Goal: Information Seeking & Learning: Check status

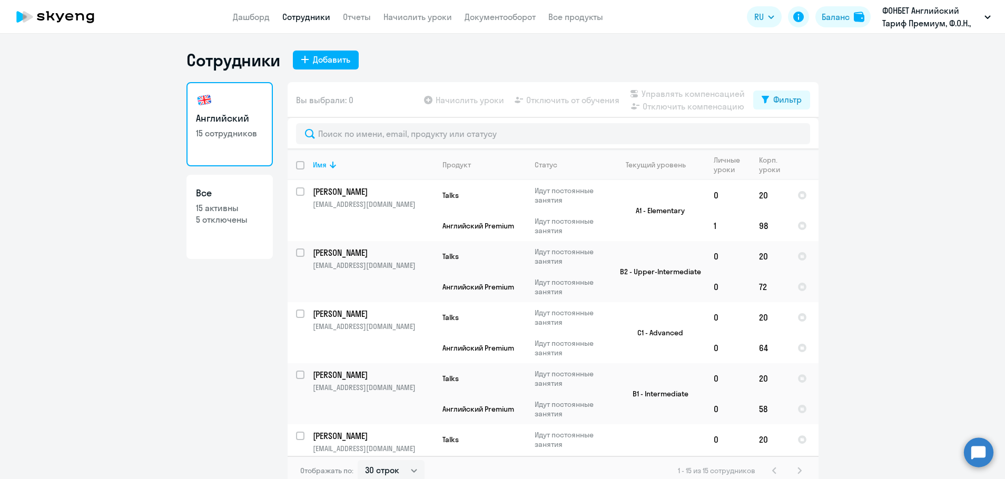
select select "30"
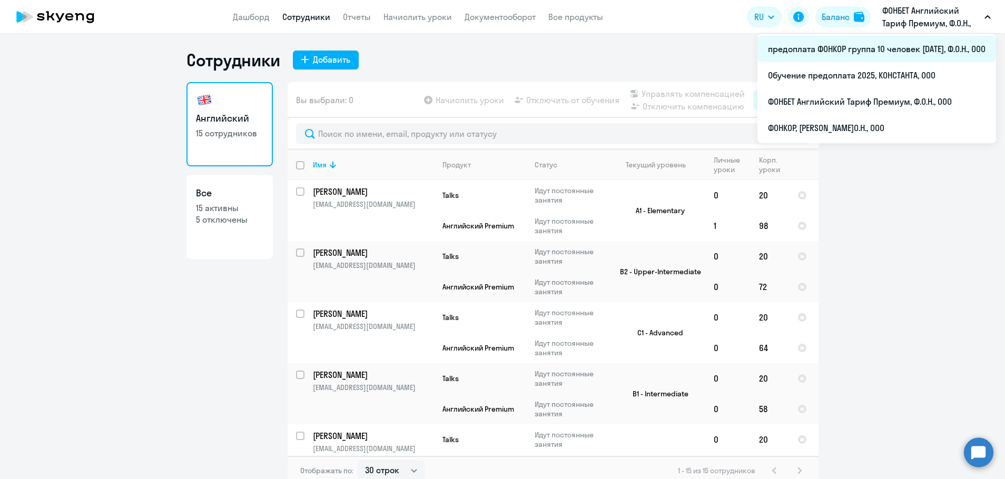
click at [845, 47] on li "предоплата ФОНКОР группа 10 человек [DATE], Ф.О.Н., ООО" at bounding box center [876, 49] width 239 height 26
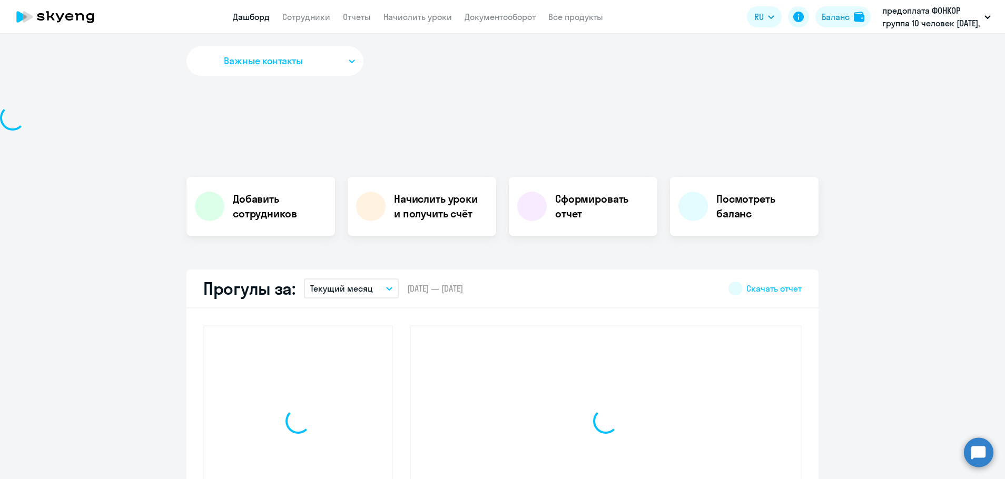
select select "30"
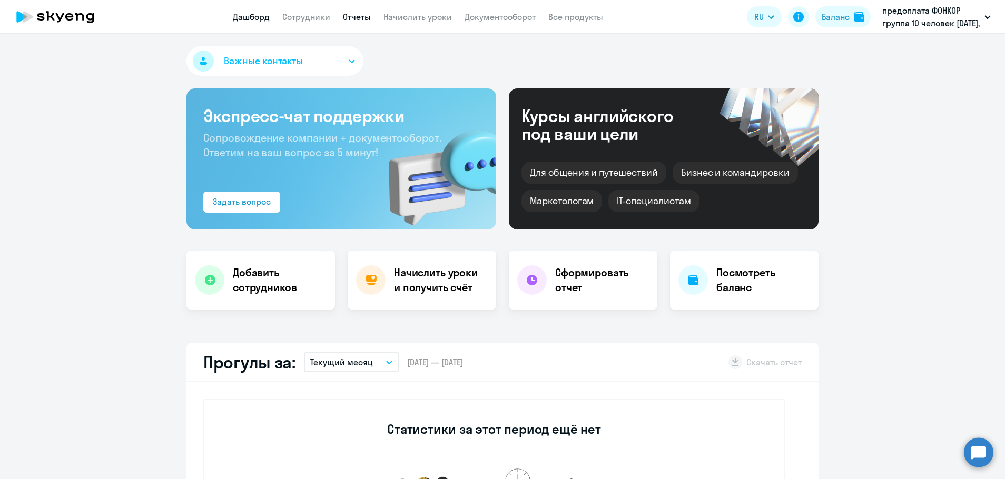
click at [353, 18] on link "Отчеты" at bounding box center [357, 17] width 28 height 11
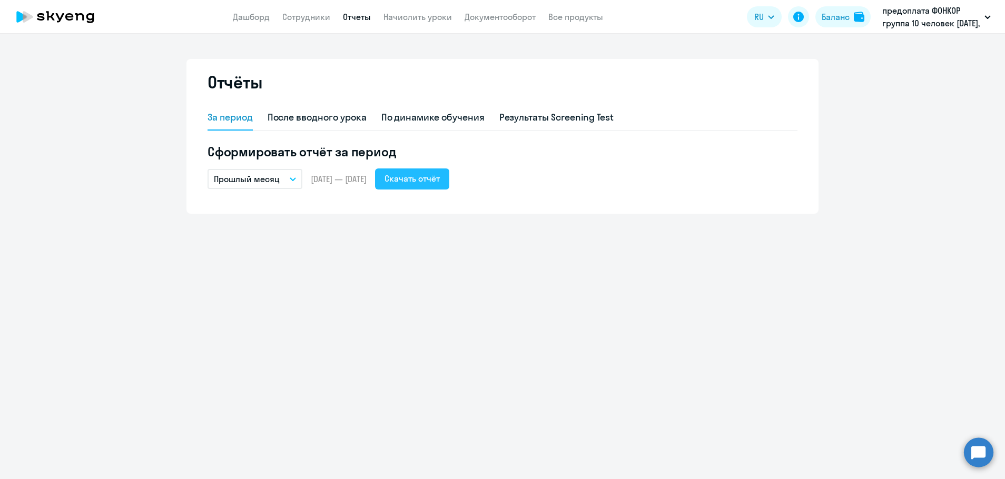
click at [430, 184] on div "Скачать отчёт" at bounding box center [411, 178] width 55 height 13
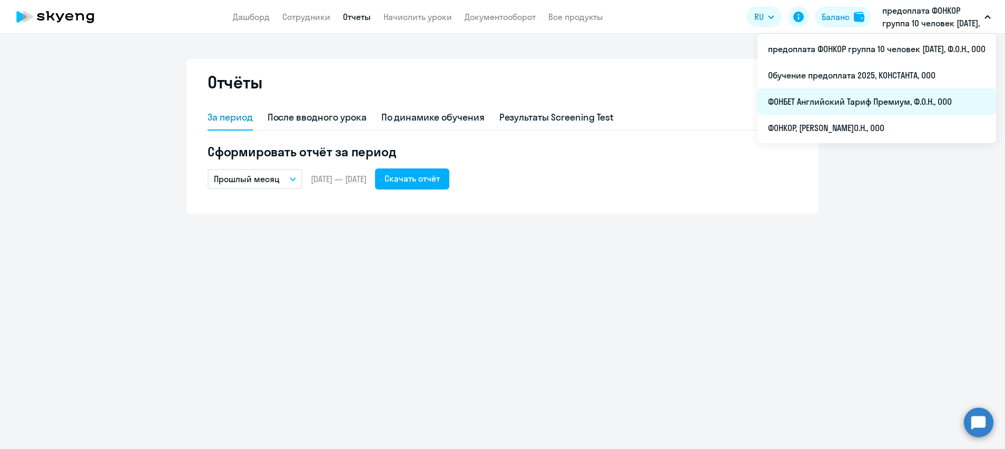
click at [862, 102] on li "ФОНБЕТ Английский Тариф Премиум, Ф.О.Н., ООО" at bounding box center [876, 101] width 239 height 26
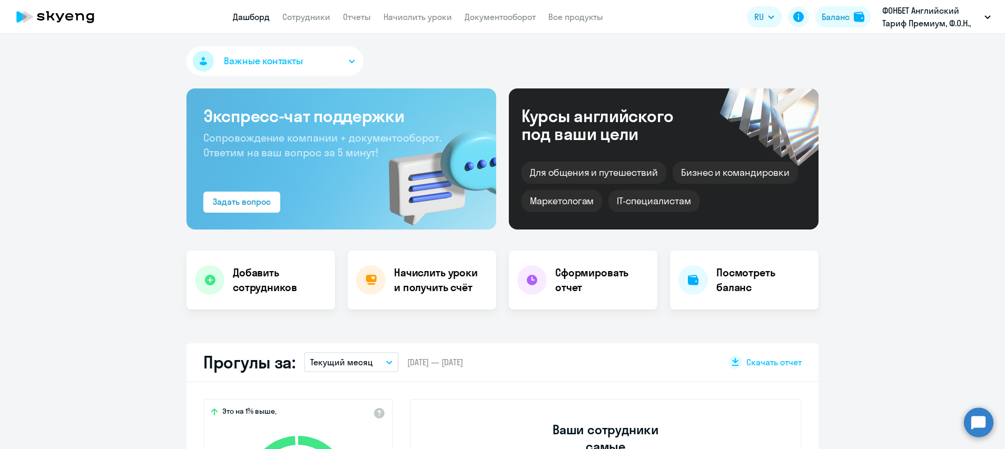
select select "30"
click at [357, 19] on link "Отчеты" at bounding box center [357, 17] width 28 height 11
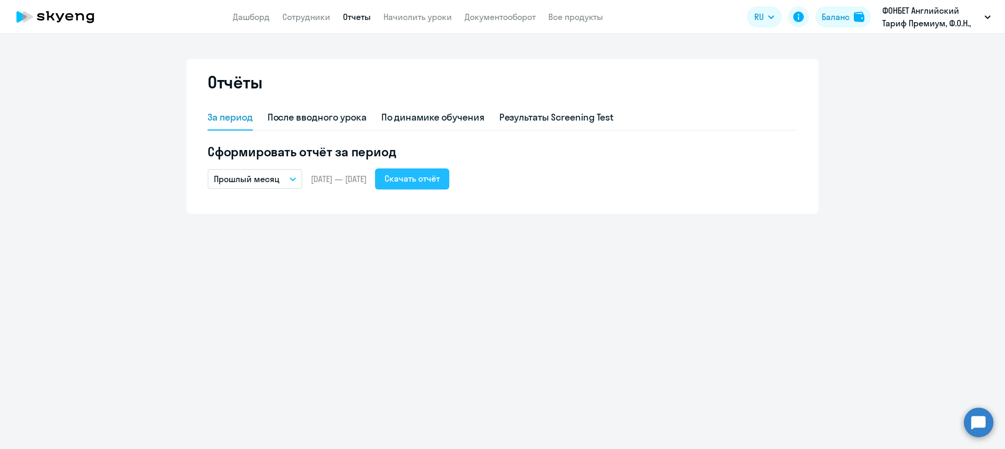
click at [435, 180] on div "Скачать отчёт" at bounding box center [411, 178] width 55 height 13
click at [837, 193] on ng-component "Отчёты За период После вводного урока По динамике обучения Результаты Screening…" at bounding box center [502, 136] width 1005 height 155
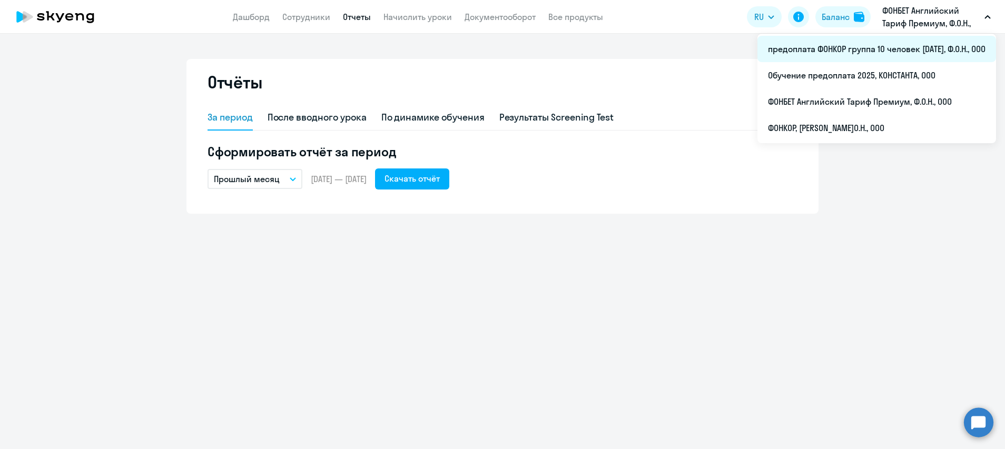
click at [884, 48] on li "предоплата ФОНКОР группа 10 человек [DATE], Ф.О.Н., ООО" at bounding box center [876, 49] width 239 height 26
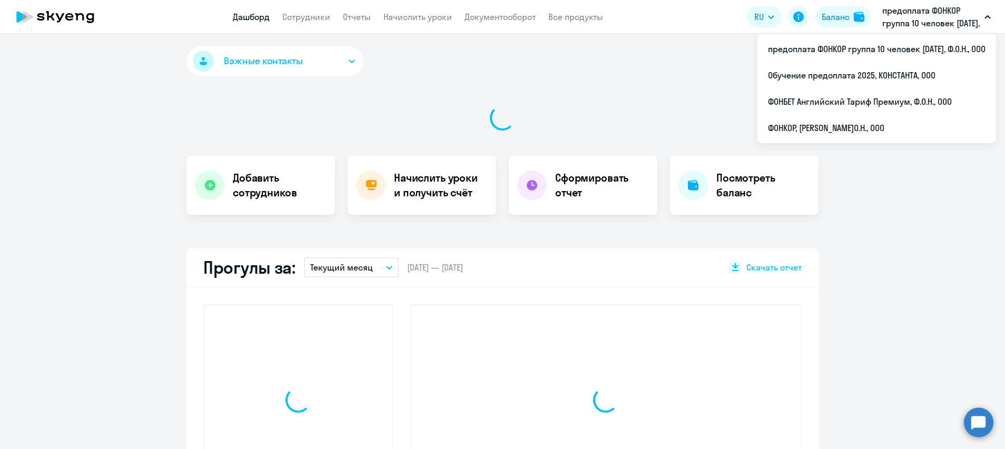
select select "30"
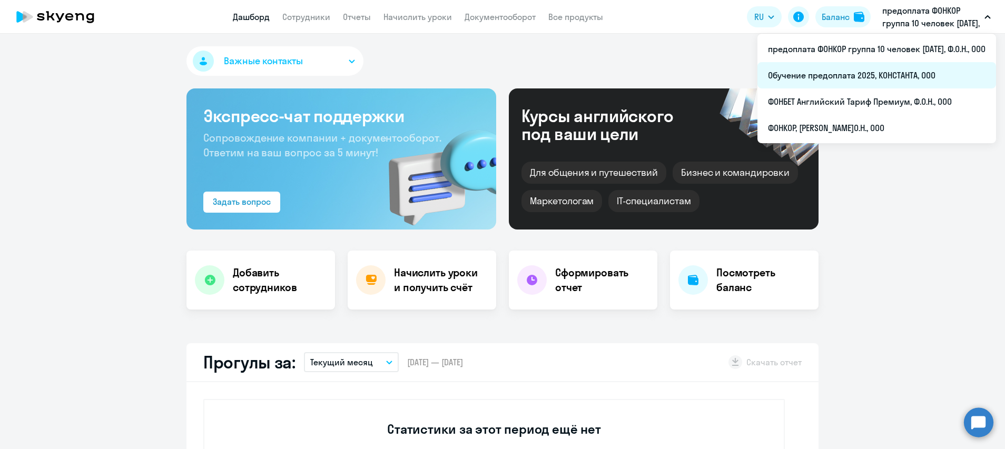
click at [833, 79] on li "Обучение предоплата 2025, КОНСТАНТА, ООО" at bounding box center [876, 75] width 239 height 26
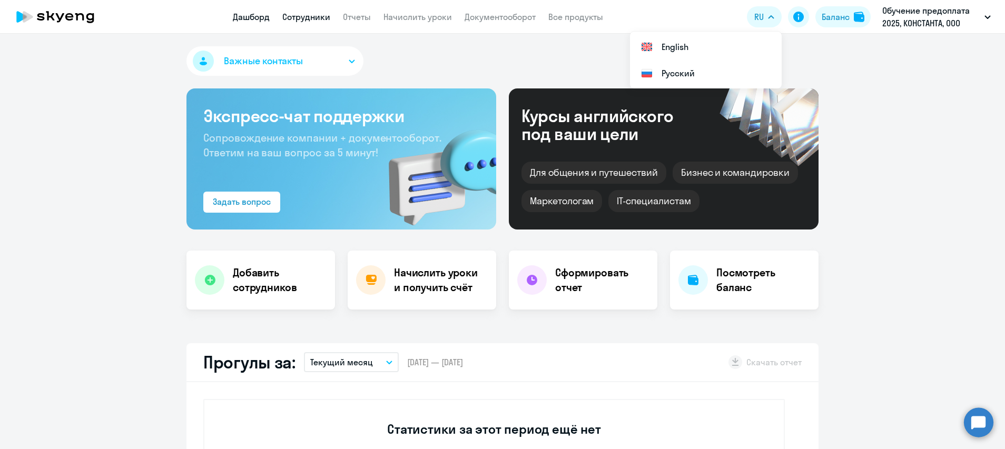
click at [323, 19] on link "Сотрудники" at bounding box center [306, 17] width 48 height 11
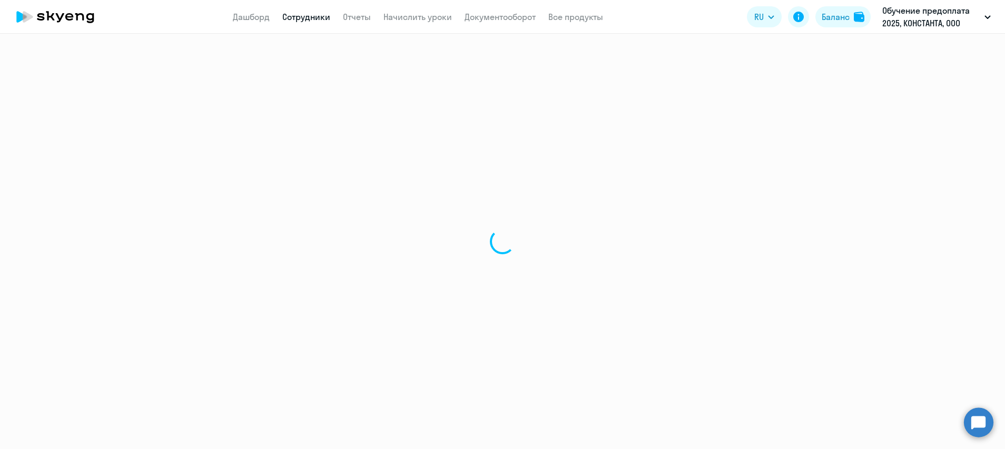
select select "30"
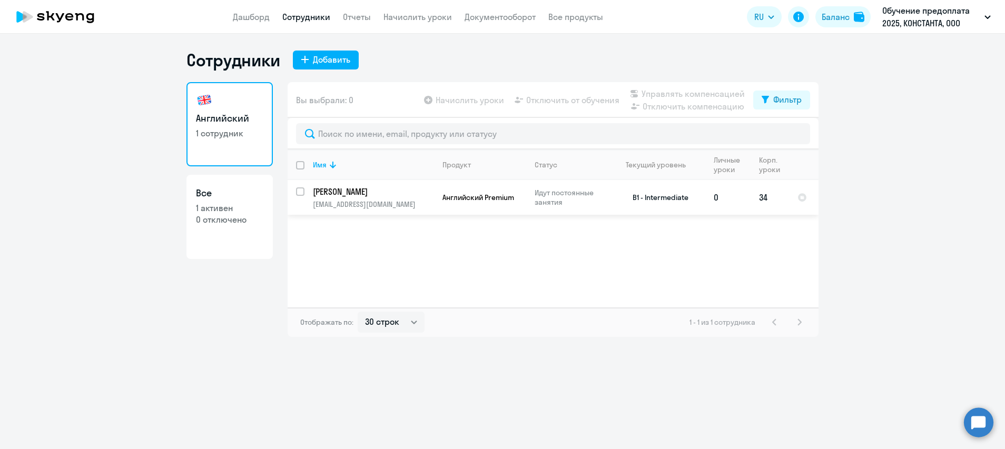
click at [395, 190] on p "[PERSON_NAME]" at bounding box center [372, 192] width 119 height 12
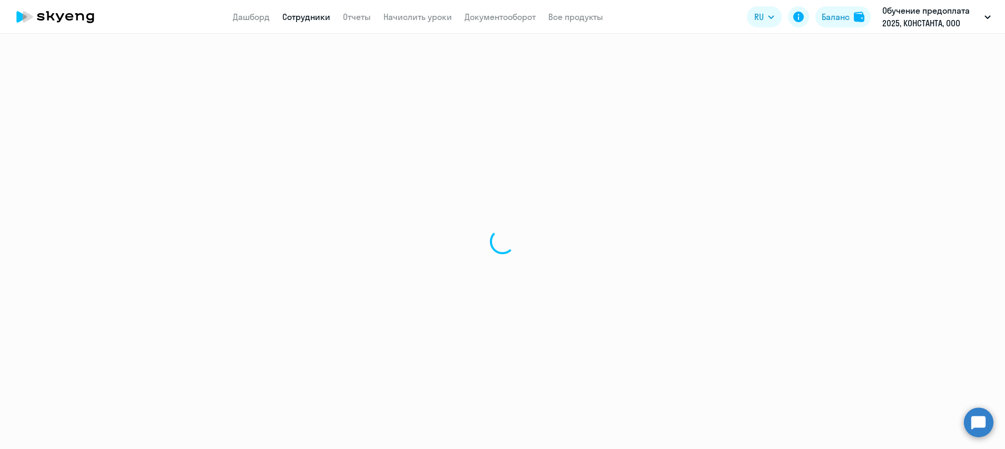
select select "english"
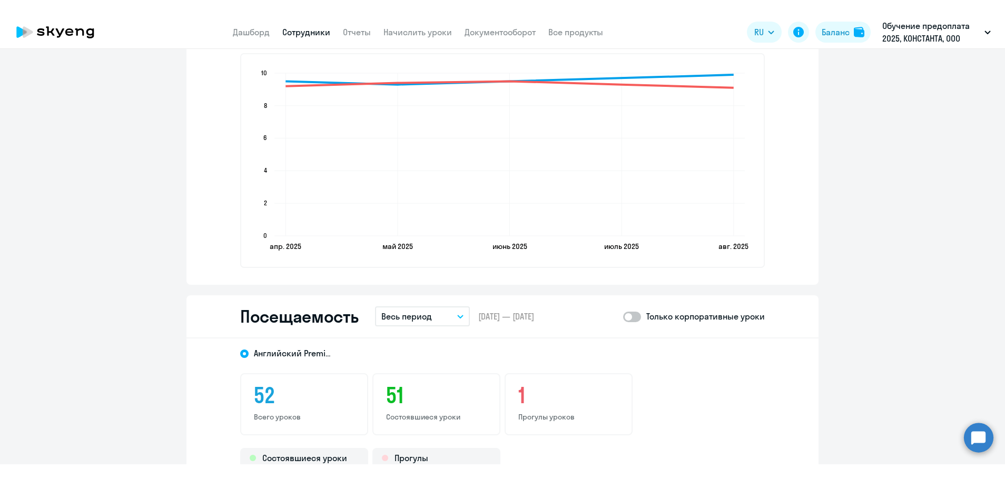
scroll to position [1211, 0]
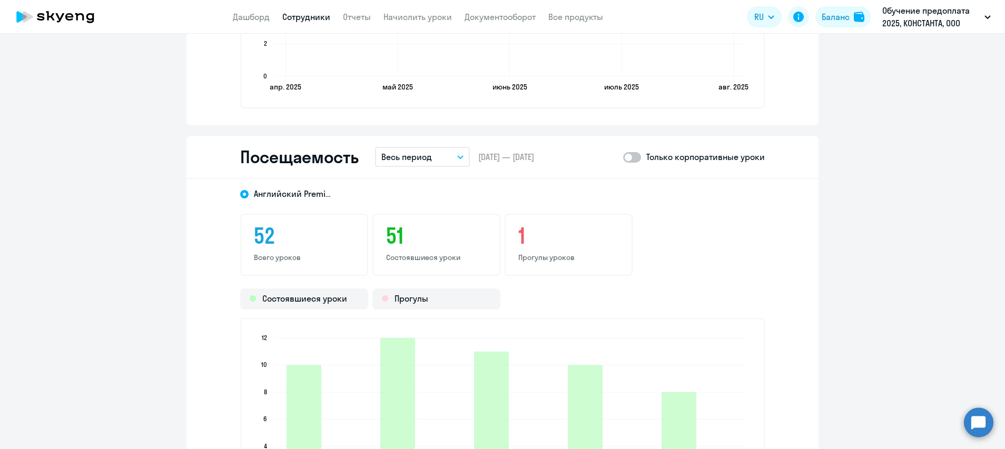
click at [457, 163] on button "Весь период" at bounding box center [422, 157] width 95 height 20
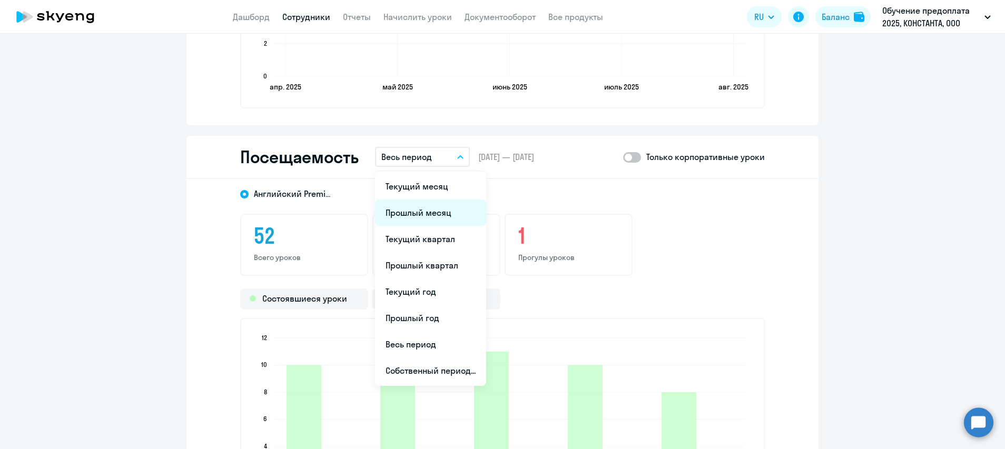
click at [415, 211] on li "Прошлый месяц" at bounding box center [430, 213] width 111 height 26
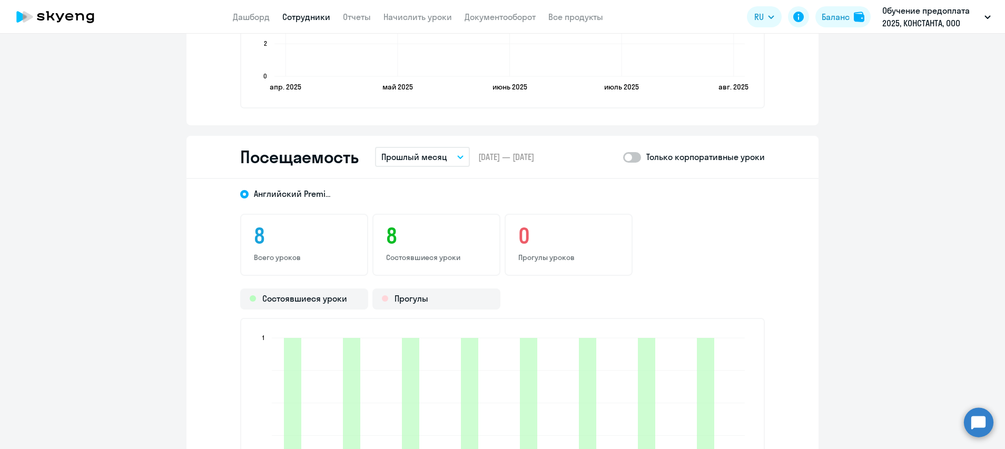
click at [633, 158] on span at bounding box center [632, 157] width 18 height 11
click at [623, 157] on input "checkbox" at bounding box center [622, 157] width 1 height 1
checkbox input "true"
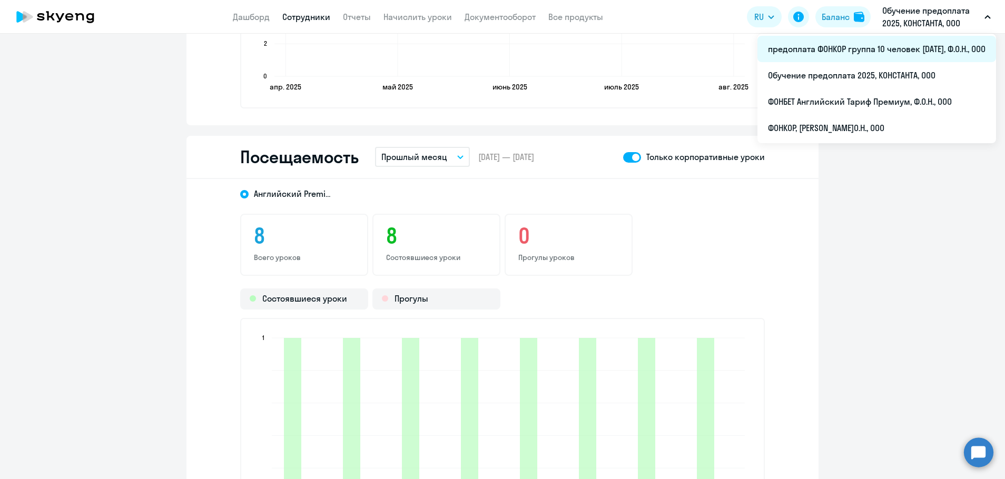
click at [863, 51] on li "предоплата ФОНКОР группа 10 человек [DATE], Ф.О.Н., ООО" at bounding box center [876, 49] width 239 height 26
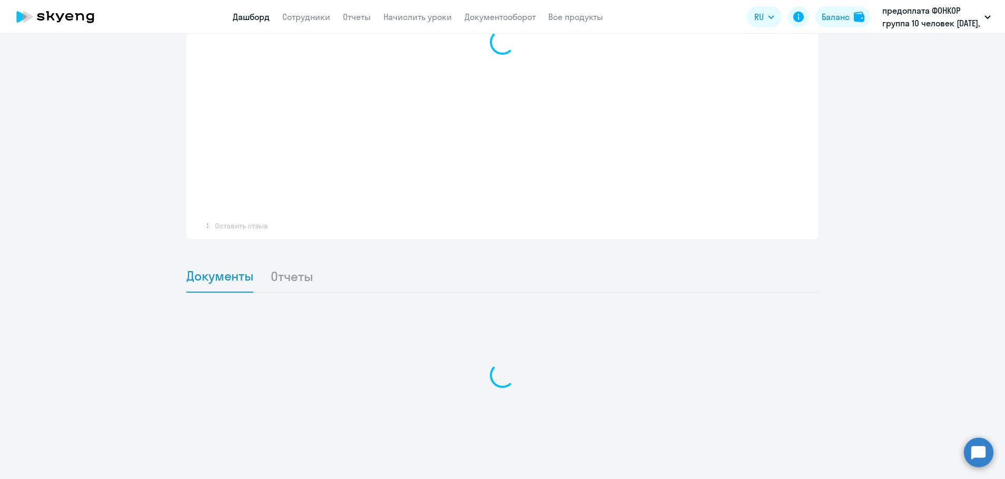
select select "30"
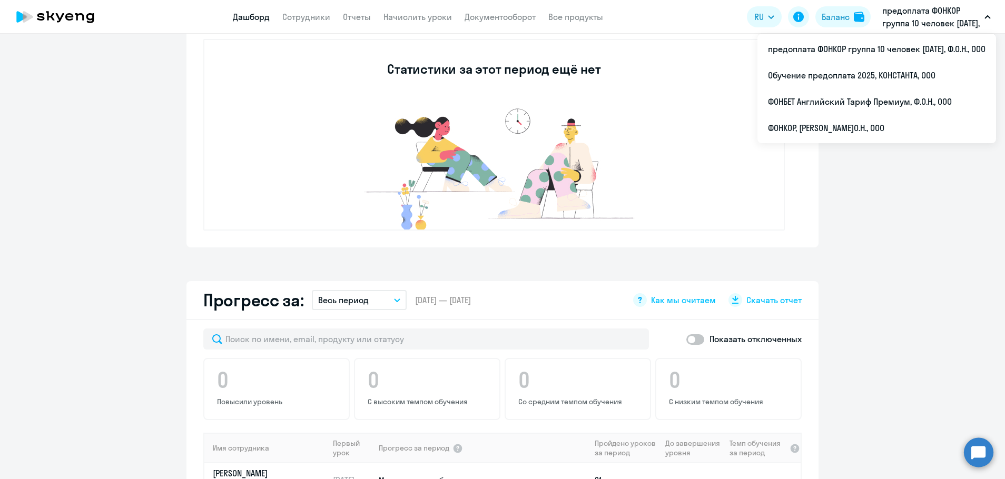
scroll to position [316, 0]
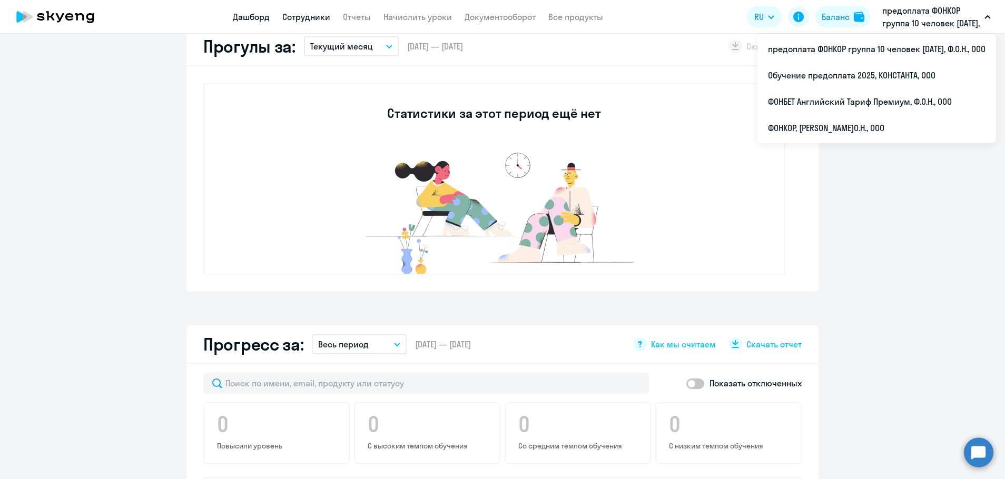
click at [312, 18] on link "Сотрудники" at bounding box center [306, 17] width 48 height 11
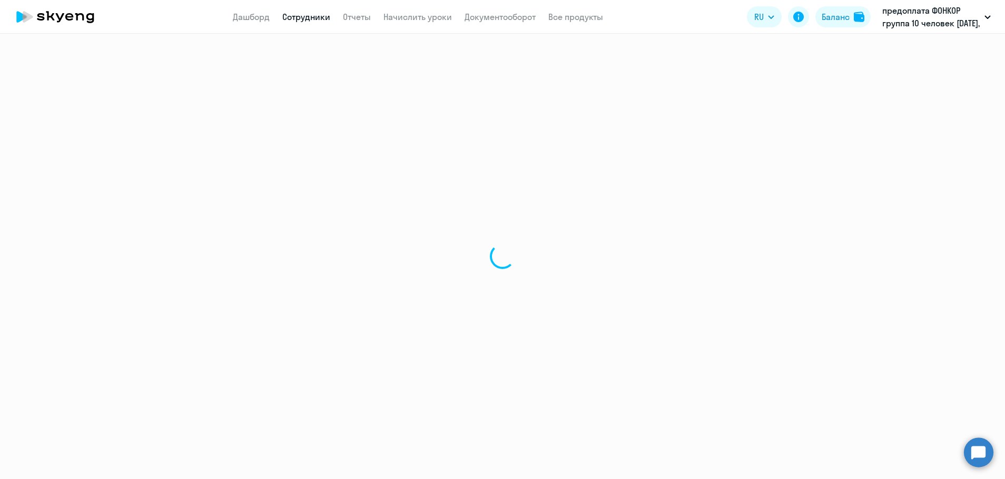
select select "30"
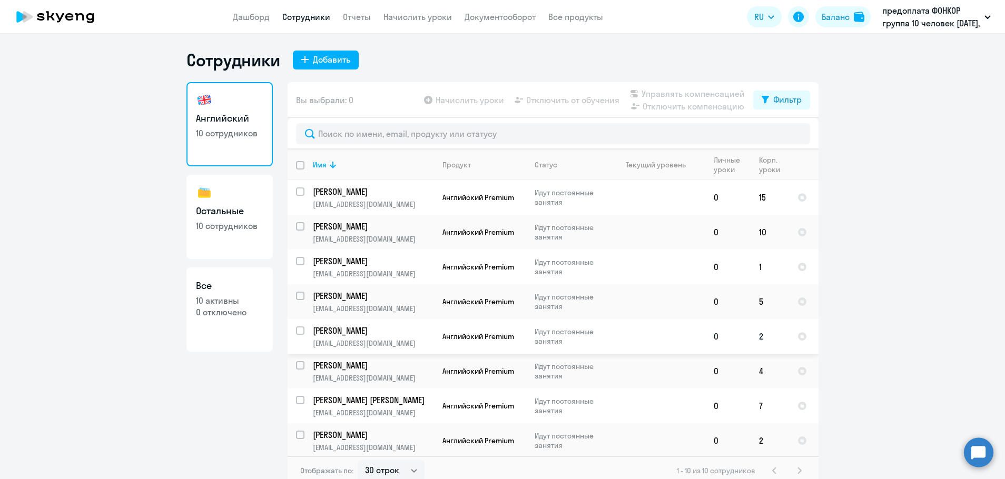
click at [343, 335] on p "[PERSON_NAME]" at bounding box center [372, 331] width 119 height 12
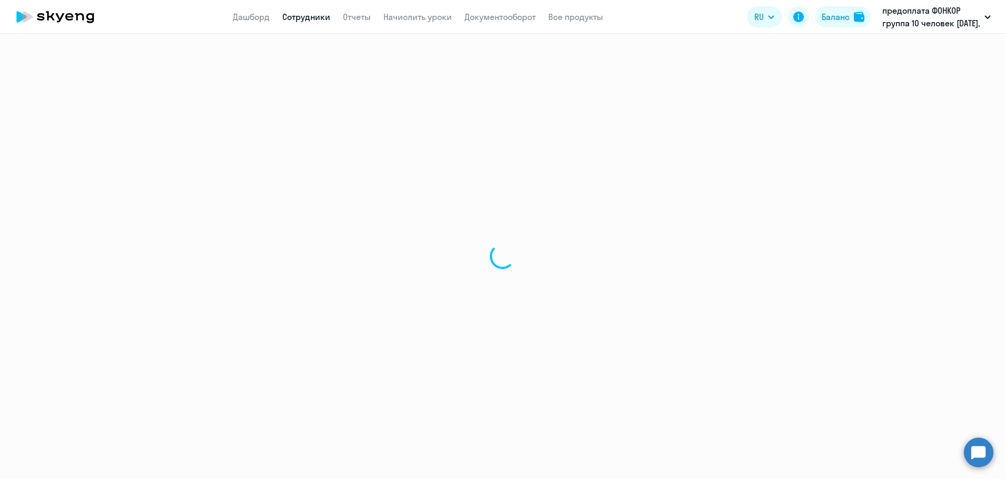
select select "english"
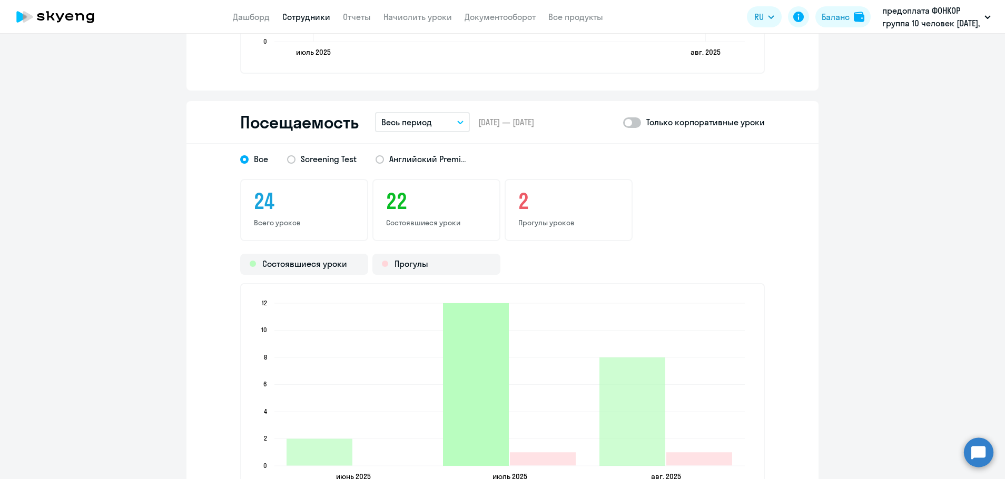
scroll to position [1053, 0]
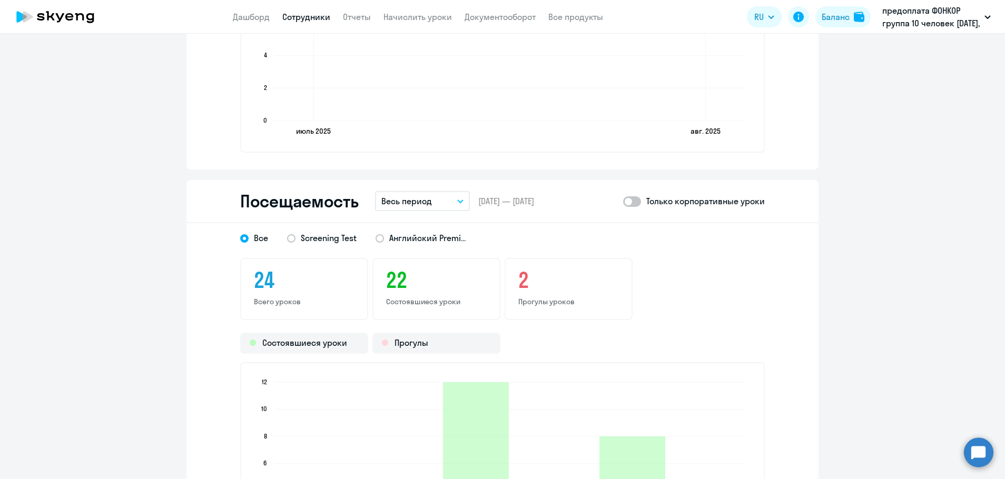
click at [457, 200] on icon "button" at bounding box center [460, 202] width 6 height 4
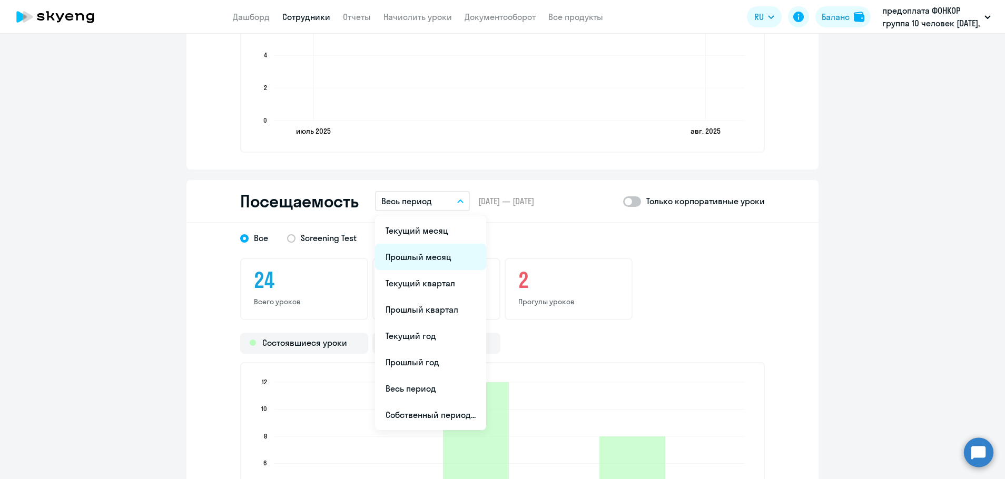
click at [422, 250] on li "Прошлый месяц" at bounding box center [430, 257] width 111 height 26
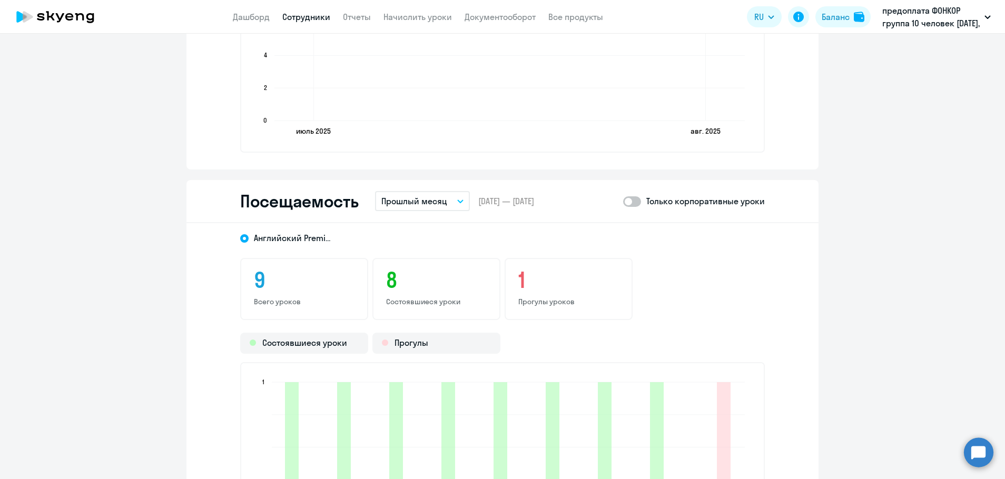
click at [630, 204] on span at bounding box center [632, 201] width 18 height 11
click at [623, 202] on input "checkbox" at bounding box center [622, 201] width 1 height 1
checkbox input "true"
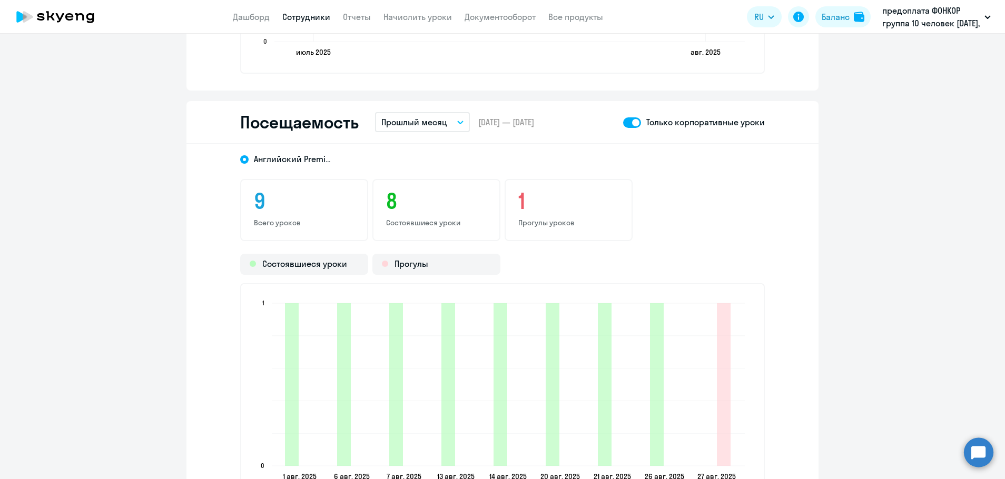
scroll to position [1158, 0]
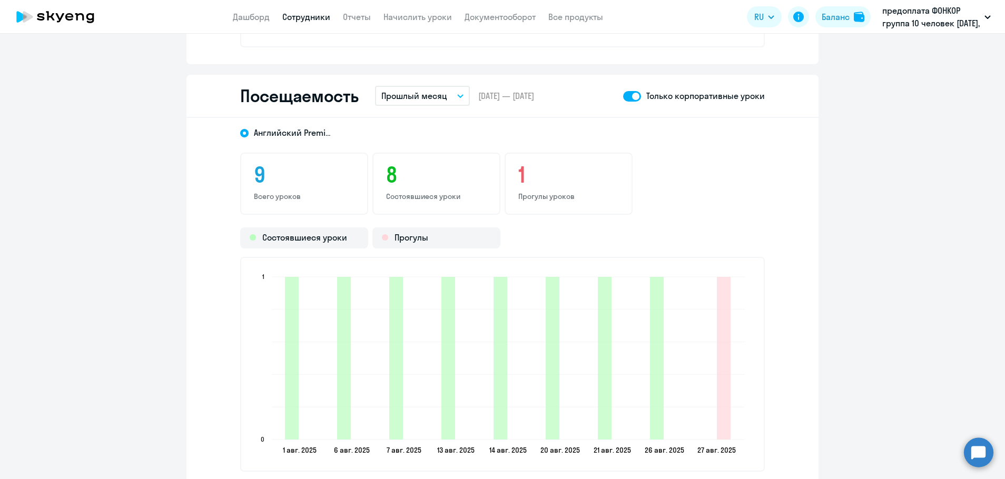
click at [310, 18] on link "Сотрудники" at bounding box center [306, 17] width 48 height 11
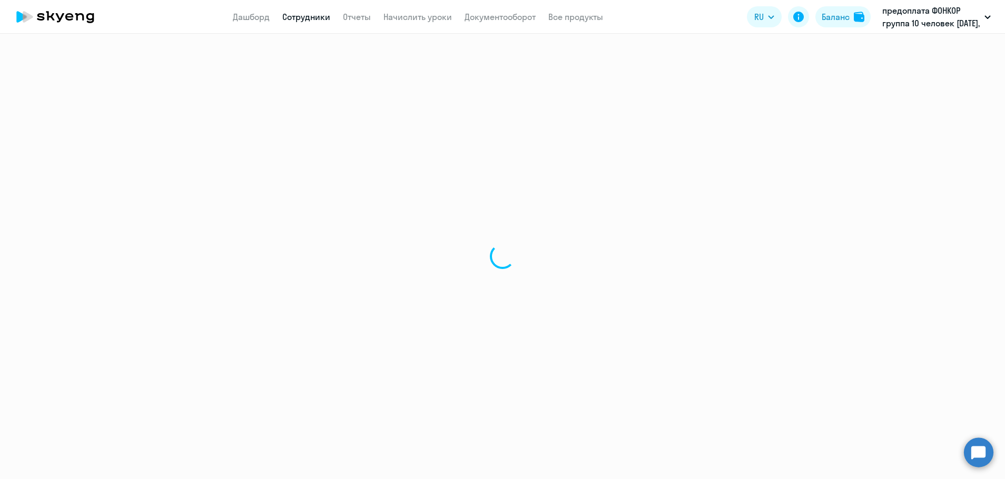
select select "30"
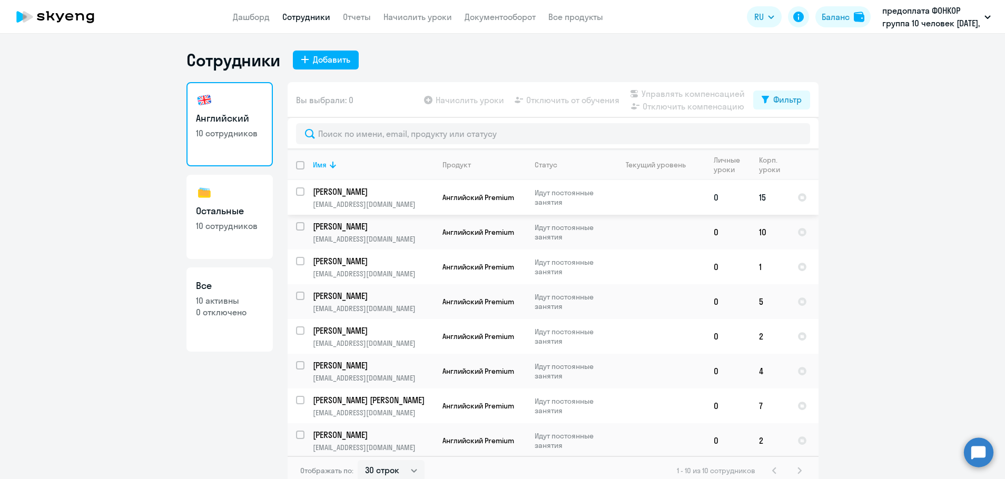
click at [361, 192] on p "[PERSON_NAME]" at bounding box center [372, 192] width 119 height 12
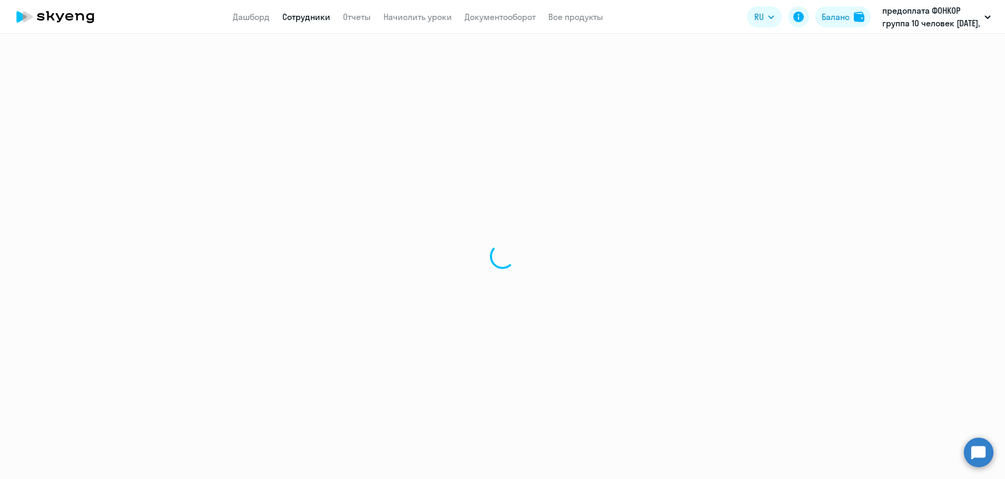
select select "english"
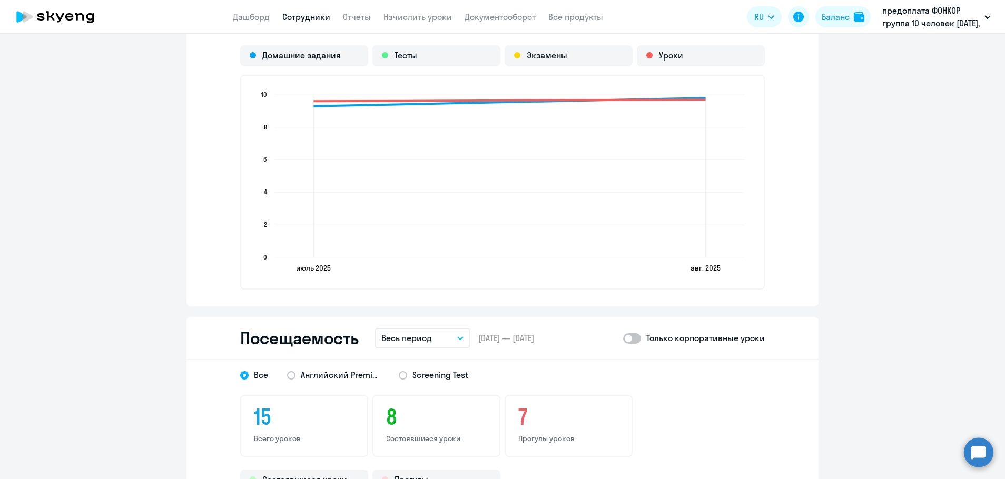
scroll to position [895, 0]
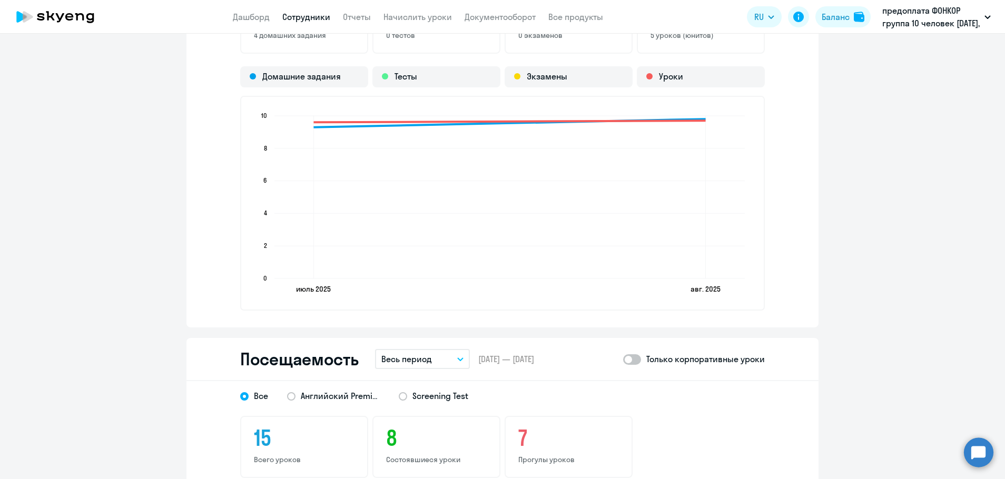
click at [458, 358] on icon "button" at bounding box center [460, 359] width 5 height 3
click at [417, 411] on li "Прошлый месяц" at bounding box center [430, 415] width 111 height 26
click at [635, 361] on span at bounding box center [632, 359] width 18 height 11
click at [623, 360] on input "checkbox" at bounding box center [622, 359] width 1 height 1
checkbox input "true"
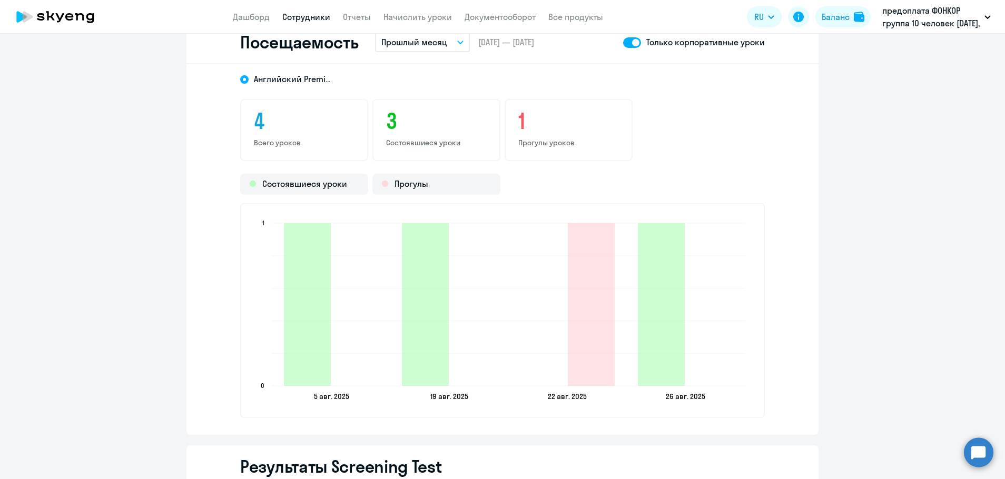
scroll to position [1211, 0]
